Goal: Task Accomplishment & Management: Manage account settings

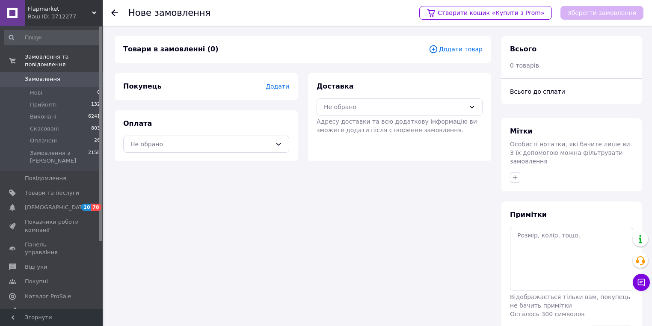
click at [43, 75] on span "Замовлення" at bounding box center [43, 79] width 36 height 8
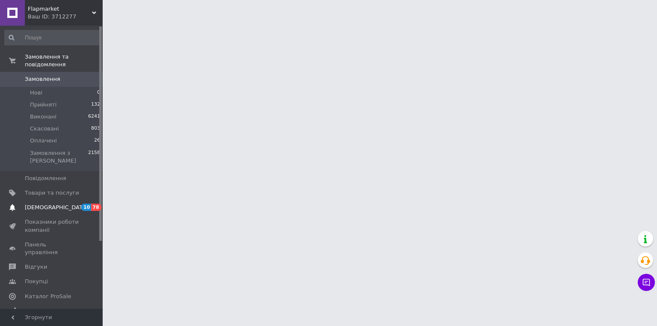
click at [58, 204] on span "[DEMOGRAPHIC_DATA]" at bounding box center [52, 208] width 54 height 8
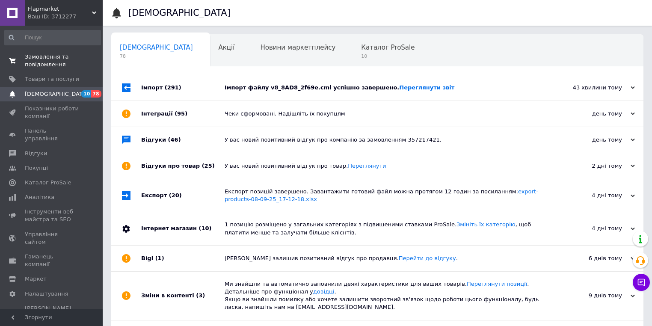
click at [41, 54] on span "Замовлення та повідомлення" at bounding box center [52, 60] width 54 height 15
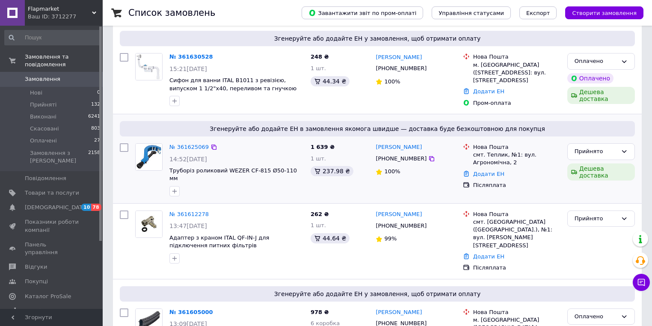
scroll to position [308, 0]
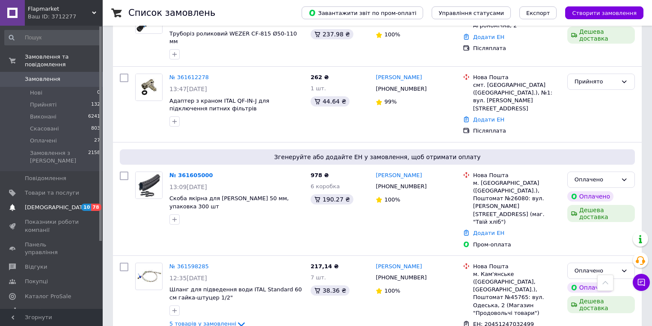
click at [48, 204] on span "[DEMOGRAPHIC_DATA]" at bounding box center [56, 208] width 63 height 8
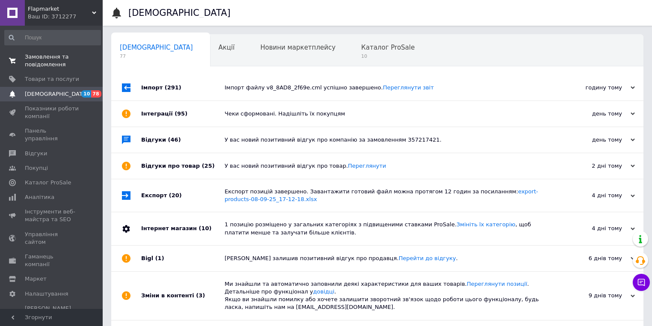
click at [36, 54] on span "Замовлення та повідомлення" at bounding box center [52, 60] width 54 height 15
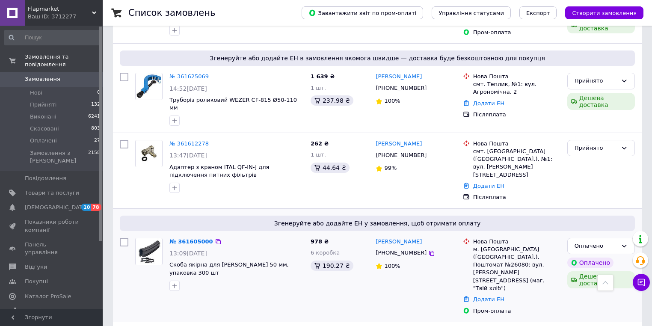
scroll to position [240, 0]
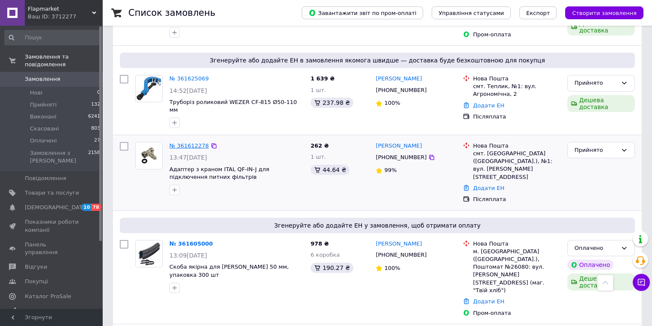
click at [193, 143] on link "№ 361612278" at bounding box center [189, 146] width 39 height 6
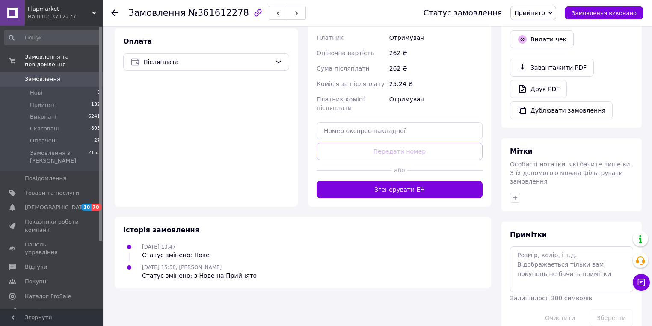
scroll to position [290, 0]
click at [31, 76] on link "Замовлення 0" at bounding box center [52, 79] width 105 height 15
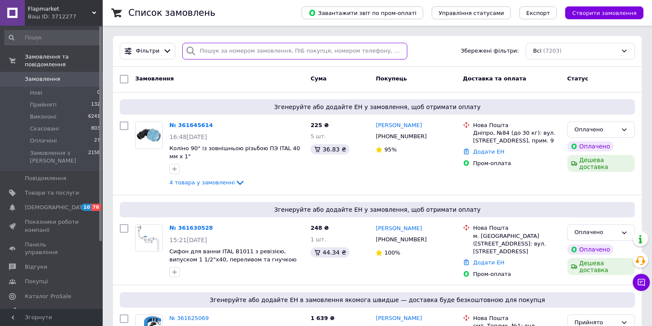
click at [204, 54] on input "search" at bounding box center [294, 51] width 225 height 17
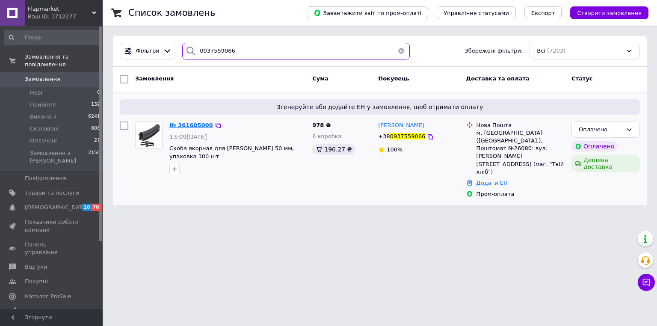
type input "0937559066"
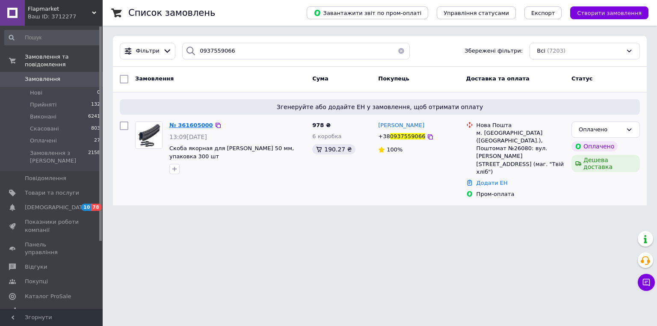
click at [186, 126] on span "№ 361605000" at bounding box center [192, 125] width 44 height 6
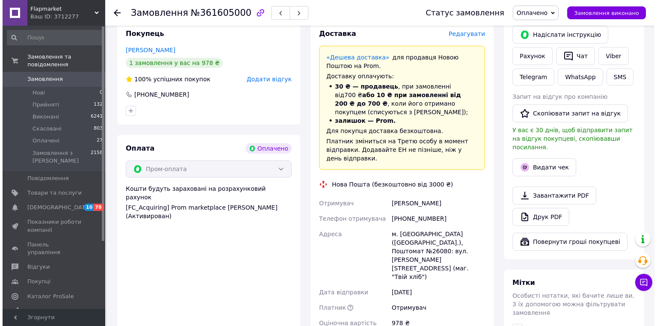
scroll to position [366, 0]
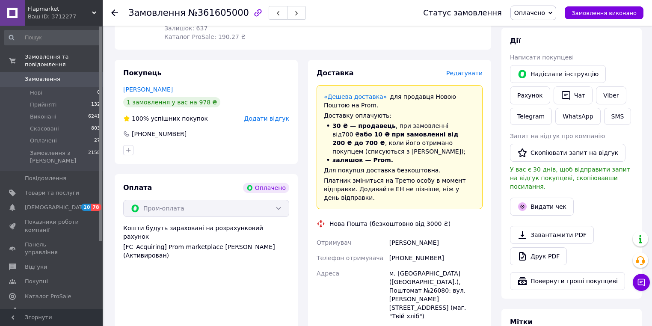
click at [471, 70] on span "Редагувати" at bounding box center [464, 73] width 36 height 7
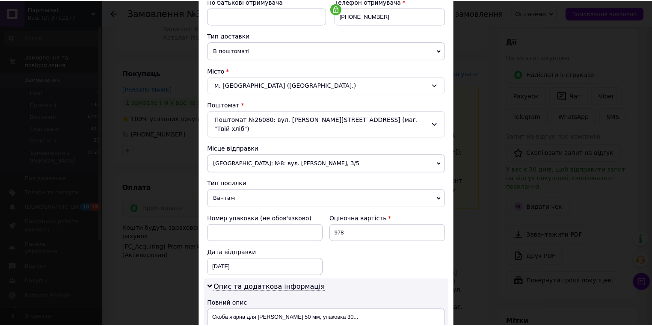
scroll to position [335, 0]
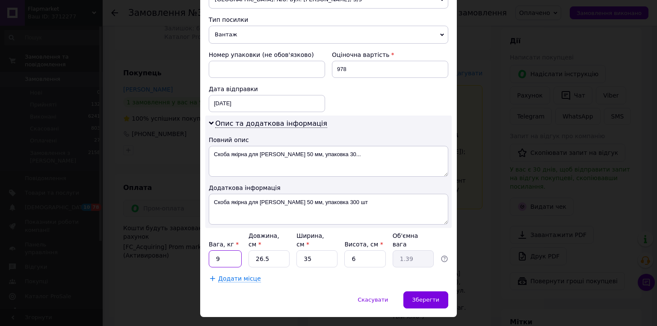
click at [217, 250] on input "9" at bounding box center [225, 258] width 33 height 17
type input "3"
click at [227, 250] on input "3" at bounding box center [225, 258] width 33 height 17
type input "4"
drag, startPoint x: 420, startPoint y: 285, endPoint x: 411, endPoint y: 295, distance: 13.3
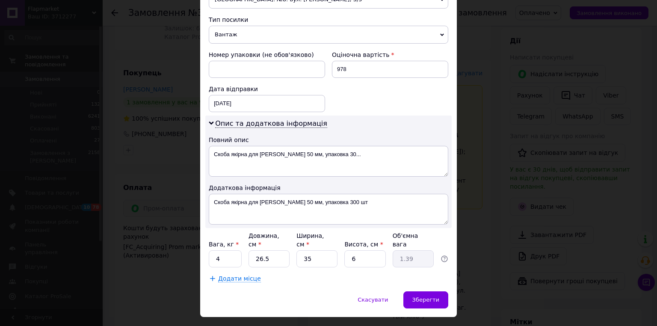
click at [420, 291] on div "Зберегти" at bounding box center [426, 299] width 45 height 17
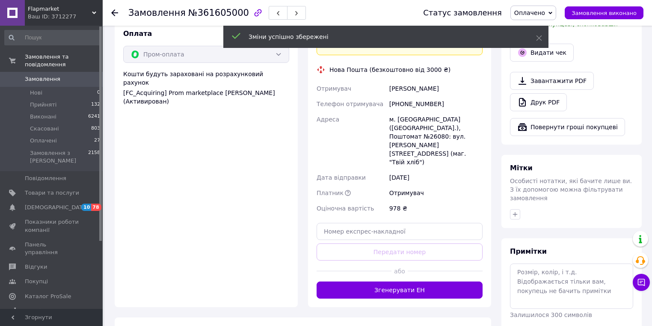
scroll to position [538, 0]
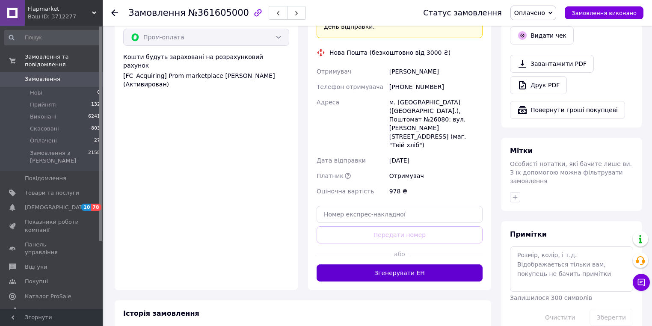
click at [424, 265] on button "Згенерувати ЕН" at bounding box center [400, 273] width 166 height 17
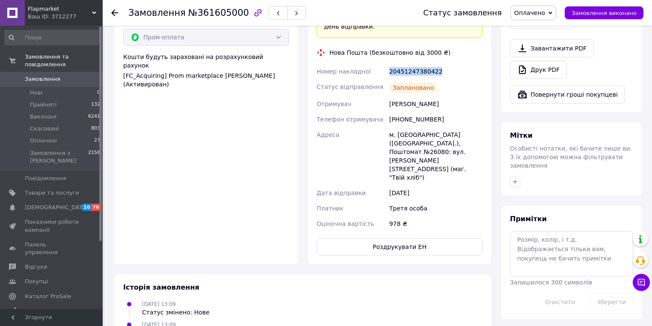
drag, startPoint x: 390, startPoint y: 54, endPoint x: 437, endPoint y: 58, distance: 46.4
click at [437, 64] on div "20451247380422" at bounding box center [436, 71] width 97 height 15
copy div "20451247380422"
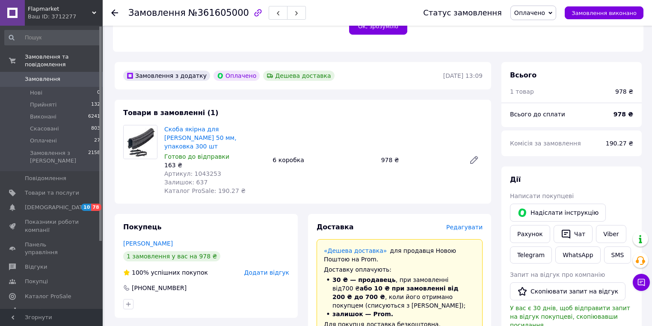
scroll to position [127, 0]
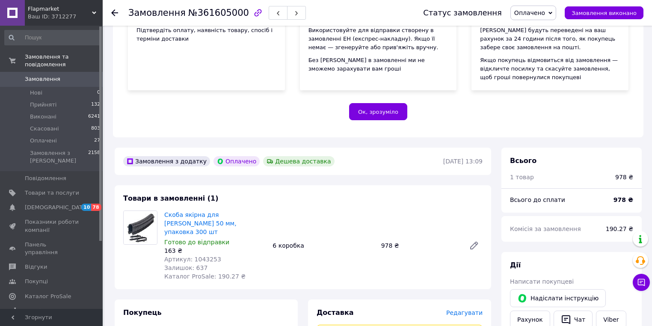
drag, startPoint x: 53, startPoint y: 72, endPoint x: 317, endPoint y: 76, distance: 264.1
click at [53, 75] on span "Замовлення" at bounding box center [43, 79] width 36 height 8
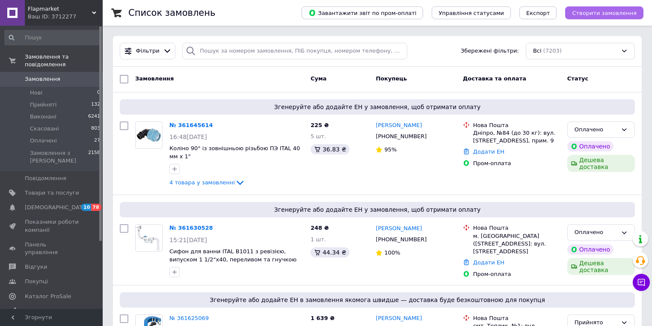
click at [591, 14] on span "Створити замовлення" at bounding box center [604, 13] width 65 height 6
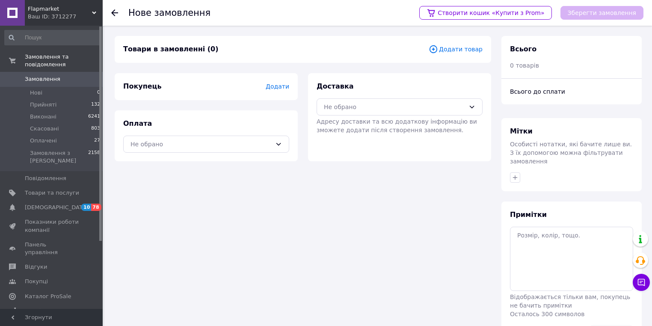
click at [450, 51] on span "Додати товар" at bounding box center [456, 49] width 54 height 9
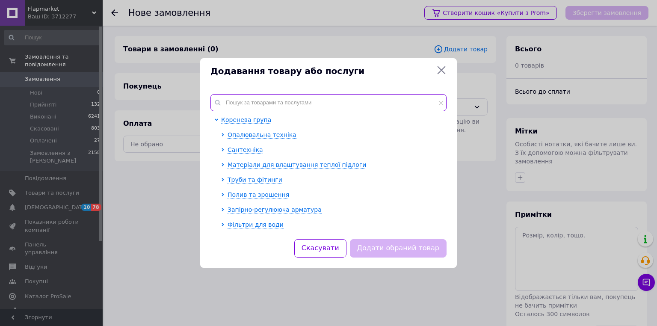
paste input "1035135"
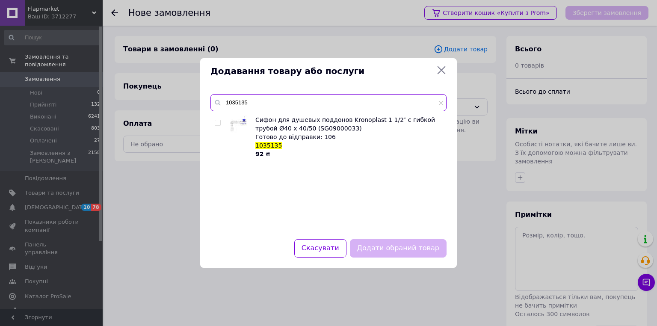
type input "1035135"
drag, startPoint x: 216, startPoint y: 122, endPoint x: 233, endPoint y: 128, distance: 18.4
click at [218, 122] on input "checkbox" at bounding box center [218, 123] width 6 height 6
checkbox input "true"
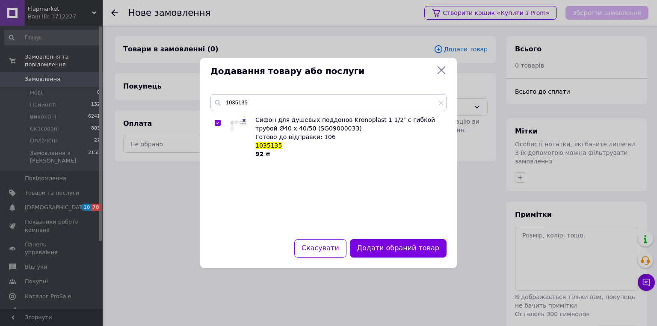
click at [418, 249] on button "Додати обраний товар" at bounding box center [398, 248] width 97 height 18
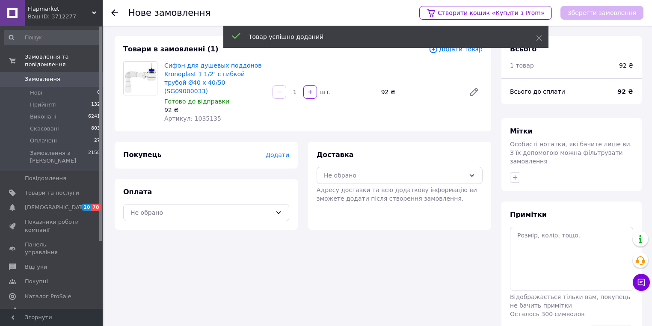
click at [282, 152] on span "Додати" at bounding box center [278, 155] width 24 height 7
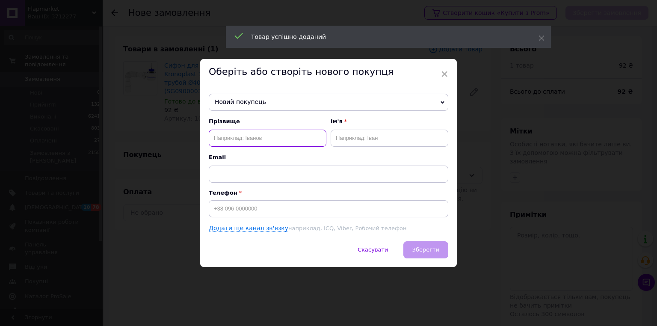
click at [223, 141] on input "text" at bounding box center [268, 138] width 118 height 17
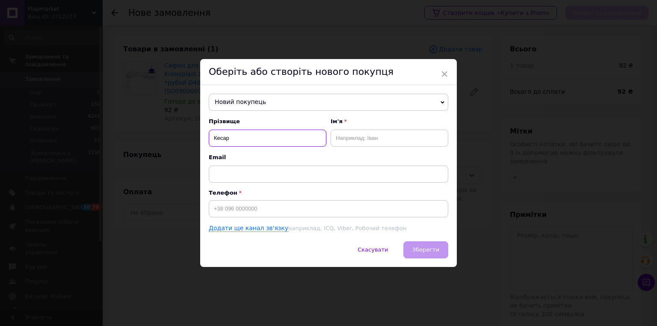
type input "Кесар"
click at [346, 139] on input "text" at bounding box center [390, 138] width 118 height 17
type input "[PERSON_NAME]"
click at [220, 210] on input at bounding box center [329, 208] width 240 height 17
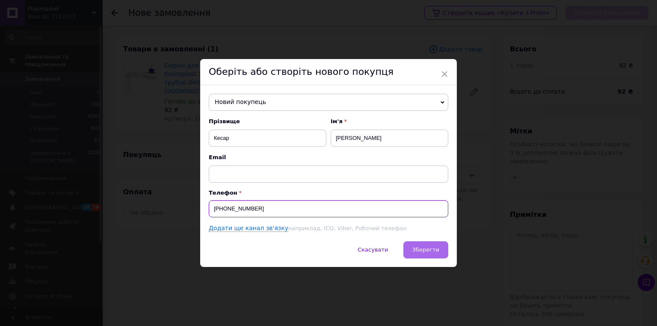
type input "[PHONE_NUMBER]"
click at [409, 252] on button "Зберегти" at bounding box center [426, 249] width 45 height 17
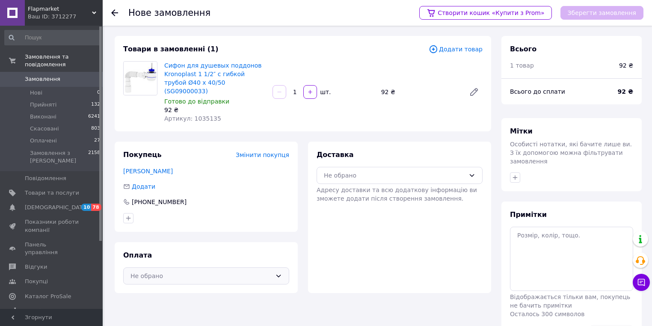
click at [243, 271] on div "Не обрано" at bounding box center [201, 275] width 141 height 9
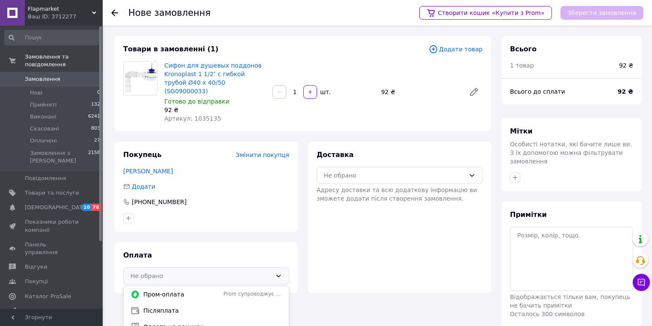
drag, startPoint x: 172, startPoint y: 299, endPoint x: 392, endPoint y: 225, distance: 232.1
click at [172, 306] on span "Післяплата" at bounding box center [212, 310] width 139 height 9
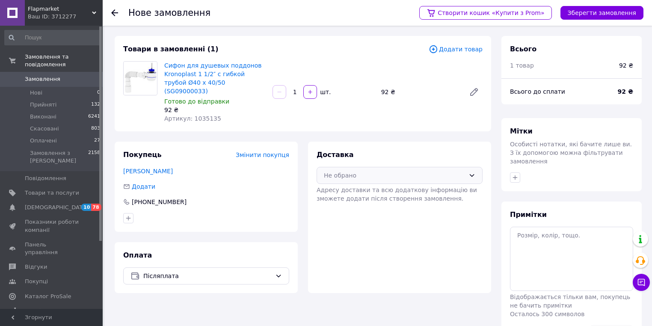
click at [469, 167] on div "Не обрано" at bounding box center [400, 175] width 166 height 17
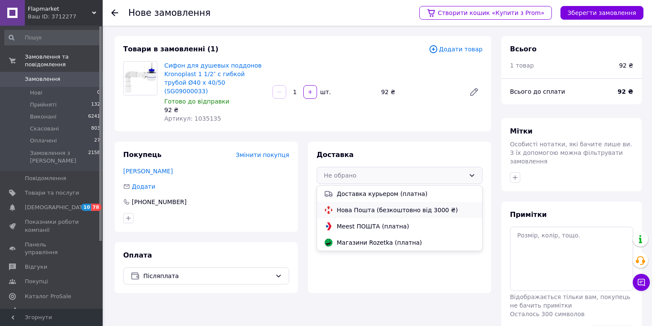
click at [397, 206] on span "Нова Пошта (безкоштовно від 3000 ₴)" at bounding box center [406, 210] width 139 height 9
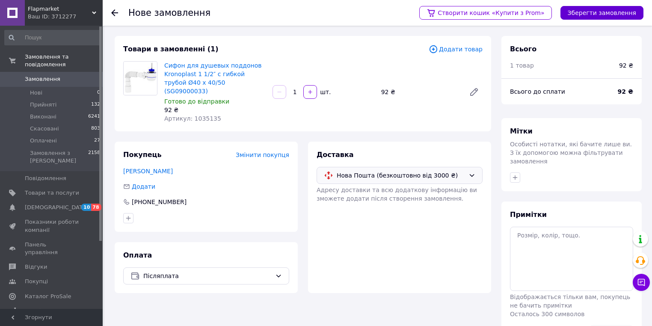
click at [618, 12] on button "Зберегти замовлення" at bounding box center [602, 13] width 83 height 14
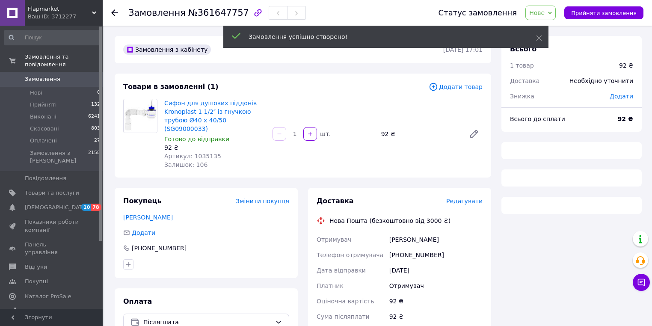
click at [462, 198] on span "Редагувати" at bounding box center [464, 201] width 36 height 7
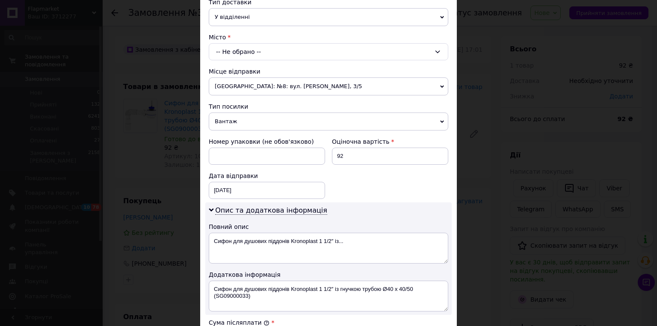
scroll to position [205, 0]
click at [228, 50] on div "-- Не обрано --" at bounding box center [329, 50] width 240 height 17
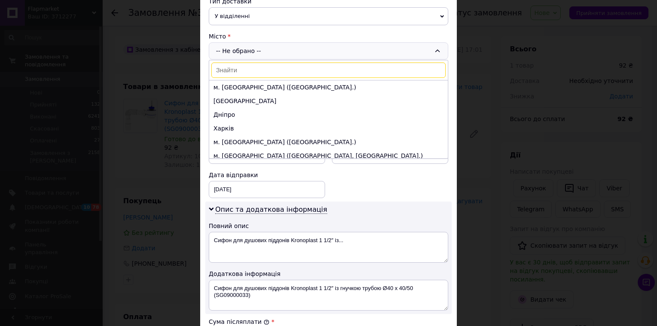
click at [217, 68] on input at bounding box center [328, 69] width 235 height 15
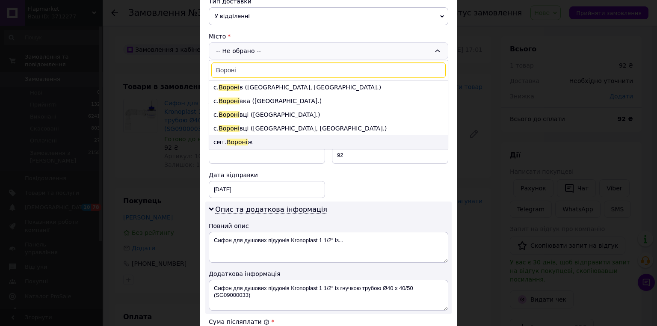
type input "Вороні"
click at [234, 145] on li "смт. Вороні ж" at bounding box center [328, 142] width 239 height 14
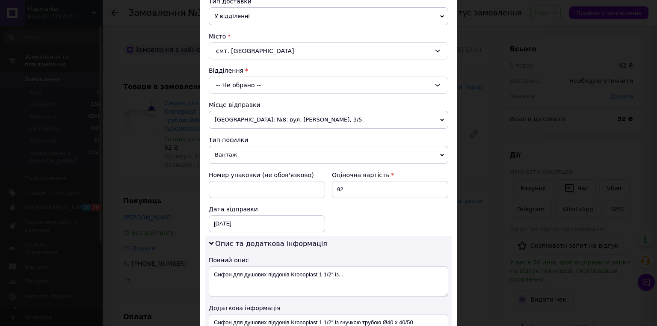
click at [236, 80] on div "-- Не обрано --" at bounding box center [329, 85] width 240 height 17
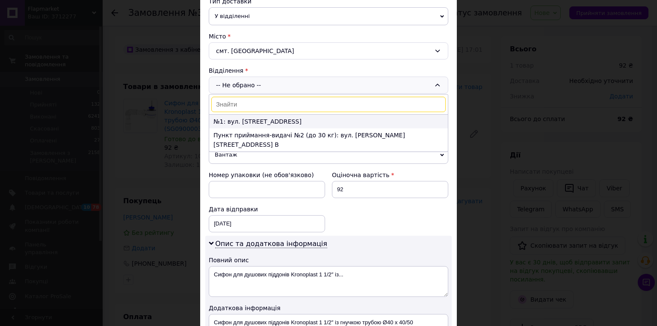
click at [257, 122] on li "№1: вул. [STREET_ADDRESS]" at bounding box center [328, 122] width 239 height 14
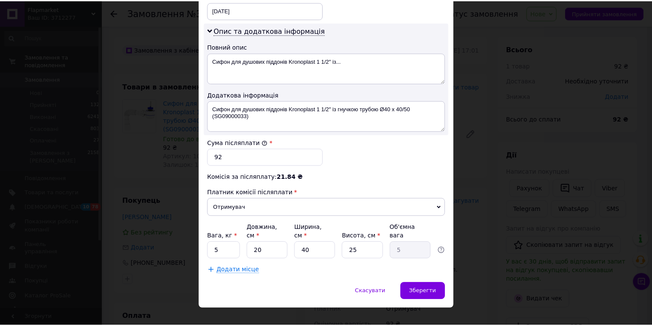
scroll to position [419, 0]
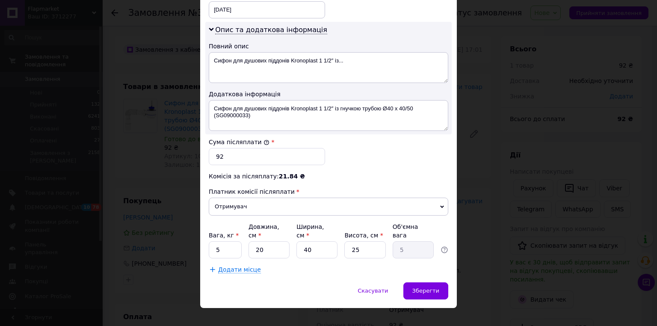
click at [245, 243] on div "Вага, кг * 5 Довжина, см * 20 Ширина, см * 40 Висота, см * 25 Об'ємна вага 5" at bounding box center [329, 241] width 240 height 36
click at [223, 241] on input "5" at bounding box center [225, 249] width 33 height 17
type input "2"
click at [364, 241] on input "25" at bounding box center [365, 249] width 41 height 17
type input "2"
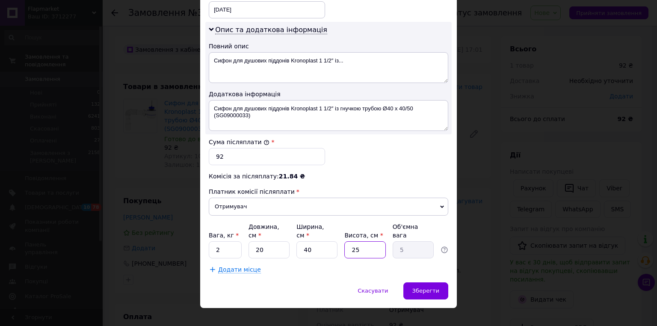
type input "0.4"
type input "8"
type input "1.6"
type input "8"
click at [426, 285] on div "Зберегти" at bounding box center [426, 291] width 45 height 17
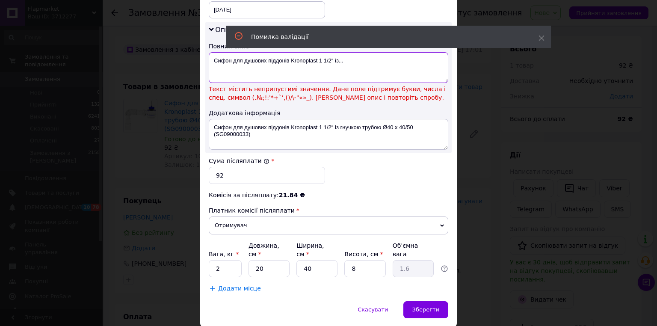
click at [332, 57] on textarea "Сифон для душових піддонів Kronoplast 1 1/2″ із..." at bounding box center [329, 67] width 240 height 31
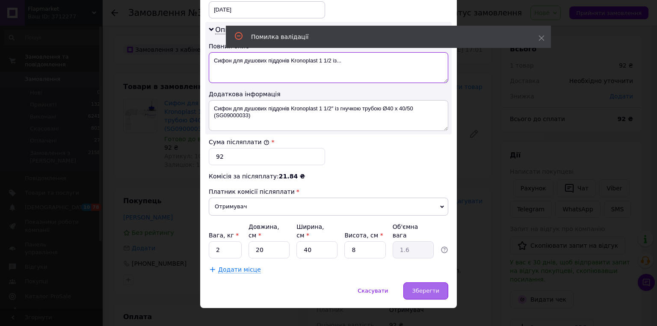
type textarea "Сифон для душових піддонів Kronoplast 1 1/2 із..."
click at [426, 288] on span "Зберегти" at bounding box center [426, 291] width 27 height 6
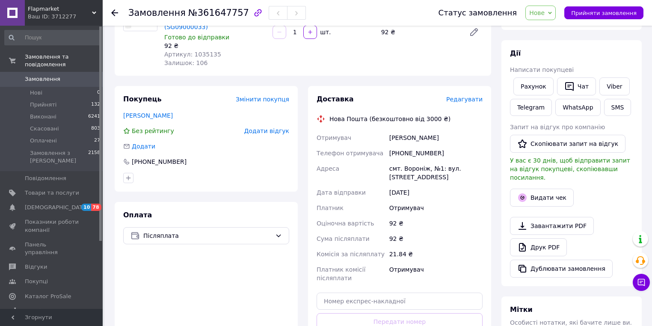
scroll to position [103, 0]
click at [545, 15] on span "Нове" at bounding box center [536, 12] width 15 height 7
click at [549, 32] on li "Прийнято" at bounding box center [545, 30] width 39 height 13
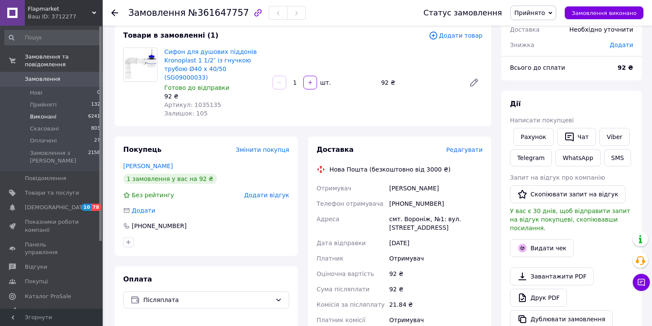
scroll to position [68, 0]
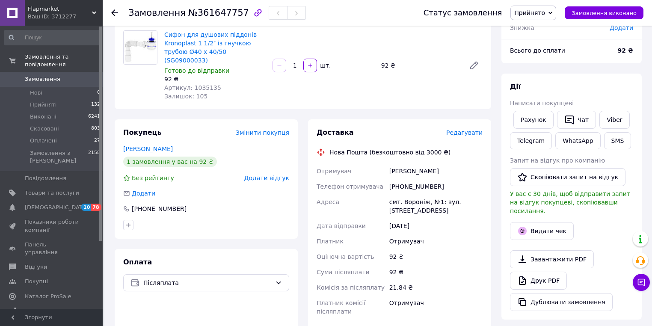
click at [38, 75] on span "Замовлення" at bounding box center [43, 79] width 36 height 8
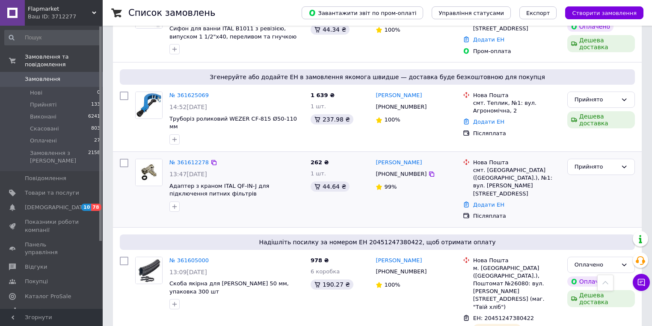
scroll to position [274, 0]
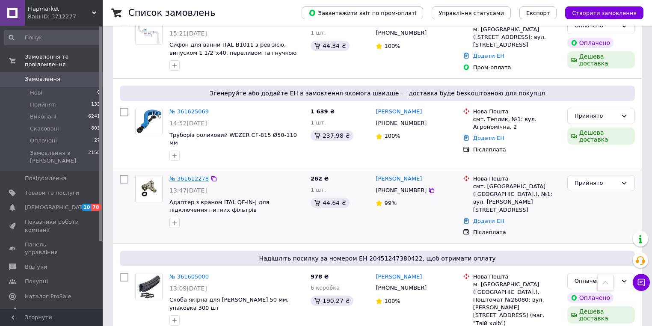
click at [184, 175] on link "№ 361612278" at bounding box center [189, 178] width 39 height 6
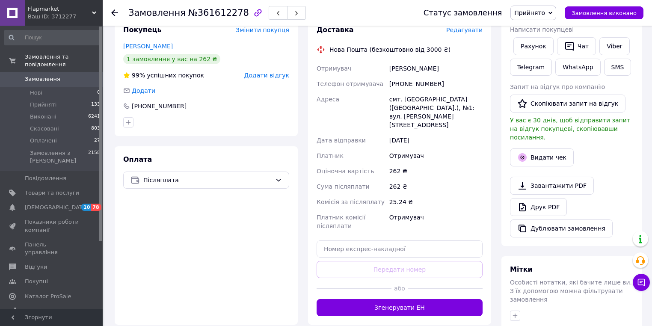
scroll to position [171, 0]
click at [274, 172] on div "Післяплата" at bounding box center [206, 180] width 166 height 17
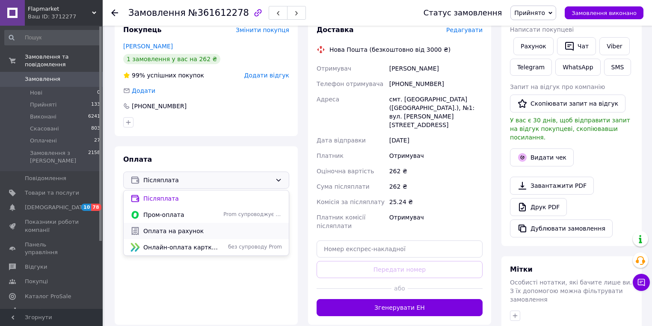
click at [177, 227] on span "Оплата на рахунок" at bounding box center [212, 231] width 139 height 9
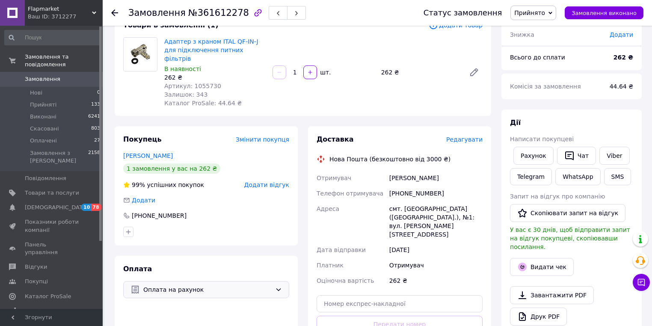
scroll to position [0, 0]
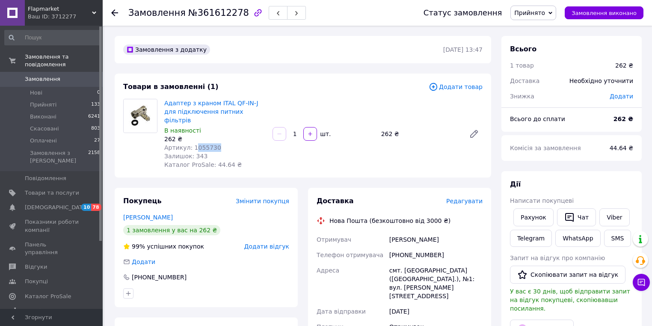
drag, startPoint x: 193, startPoint y: 142, endPoint x: 214, endPoint y: 142, distance: 20.1
click at [214, 143] on div "Артикул: 1055730" at bounding box center [214, 147] width 101 height 9
drag, startPoint x: 190, startPoint y: 139, endPoint x: 219, endPoint y: 139, distance: 28.7
click at [219, 143] on div "Артикул: 1055730" at bounding box center [214, 147] width 101 height 9
copy span "1055730"
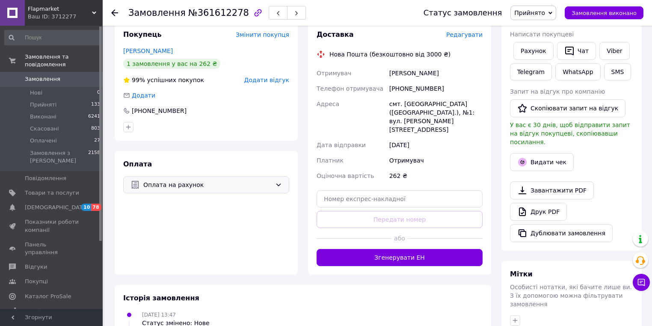
scroll to position [171, 0]
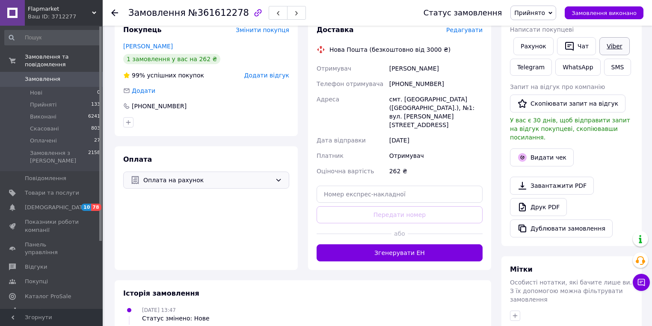
click at [617, 46] on link "Viber" at bounding box center [615, 46] width 30 height 18
click at [154, 214] on div "Оплата Оплата на рахунок" at bounding box center [206, 208] width 183 height 124
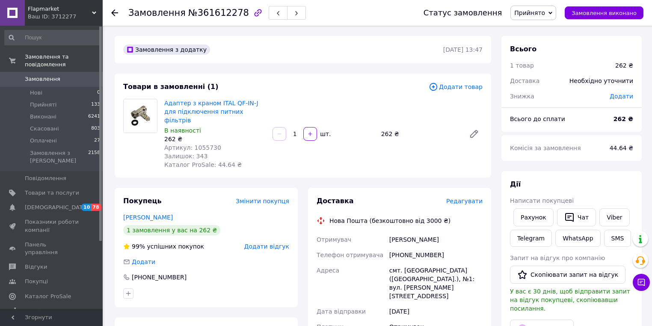
scroll to position [137, 0]
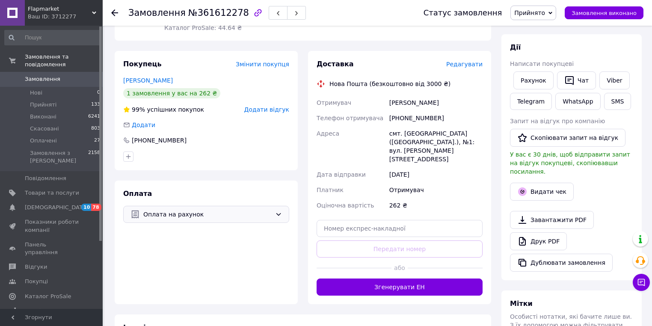
click at [55, 75] on span "Замовлення" at bounding box center [43, 79] width 36 height 8
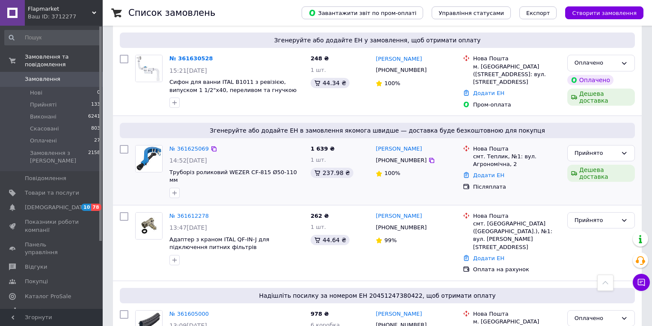
scroll to position [240, 0]
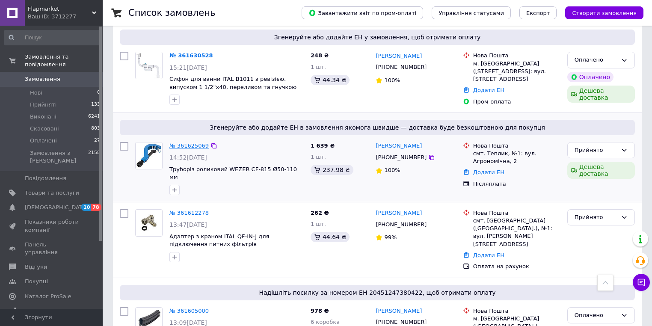
click at [202, 145] on link "№ 361625069" at bounding box center [189, 146] width 39 height 6
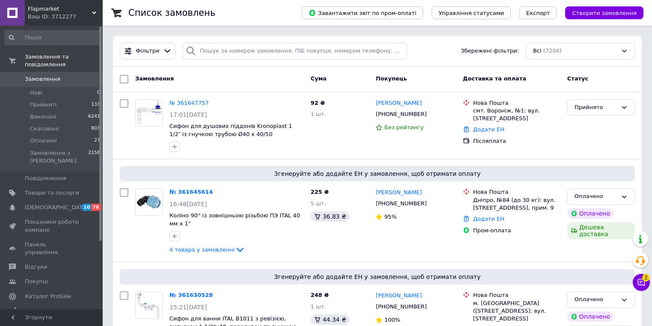
click at [649, 283] on button "Чат з покупцем 2" at bounding box center [641, 282] width 17 height 17
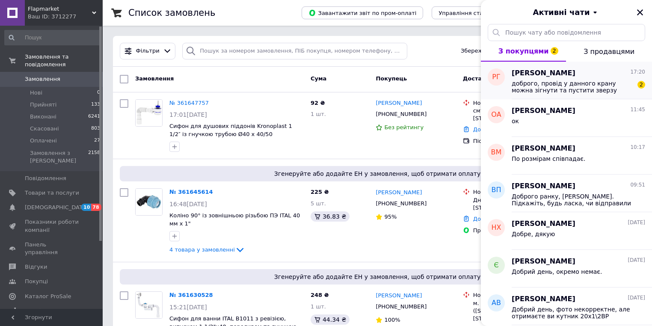
click at [595, 87] on span "доброго, провід у данного крану можна зігнути та пустити зверзу через столешниц…" at bounding box center [573, 87] width 122 height 14
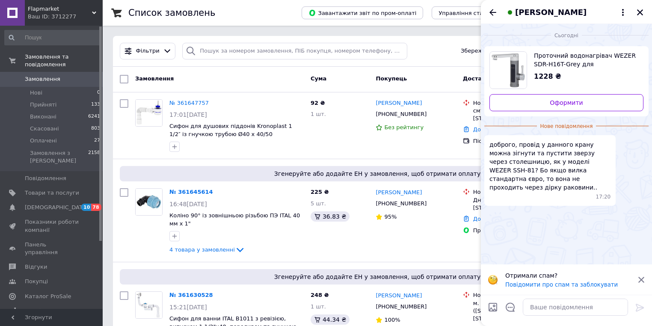
click at [566, 16] on span "[PERSON_NAME]" at bounding box center [550, 12] width 71 height 11
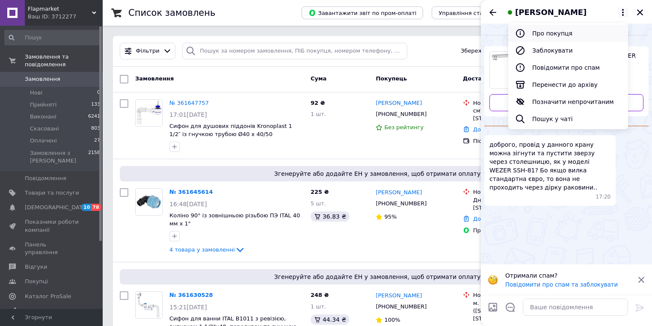
click at [568, 38] on button "Про покупця" at bounding box center [569, 33] width 120 height 17
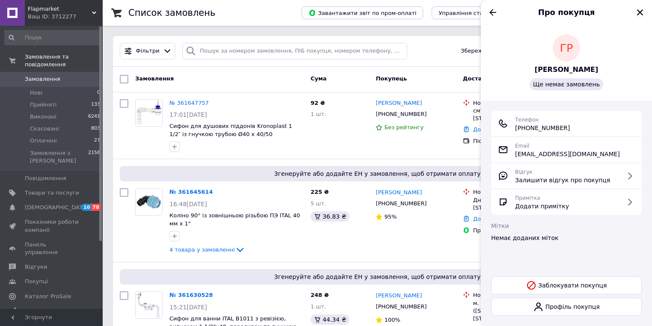
click at [639, 12] on icon "Закрити" at bounding box center [640, 12] width 6 height 6
